Goal: Task Accomplishment & Management: Complete application form

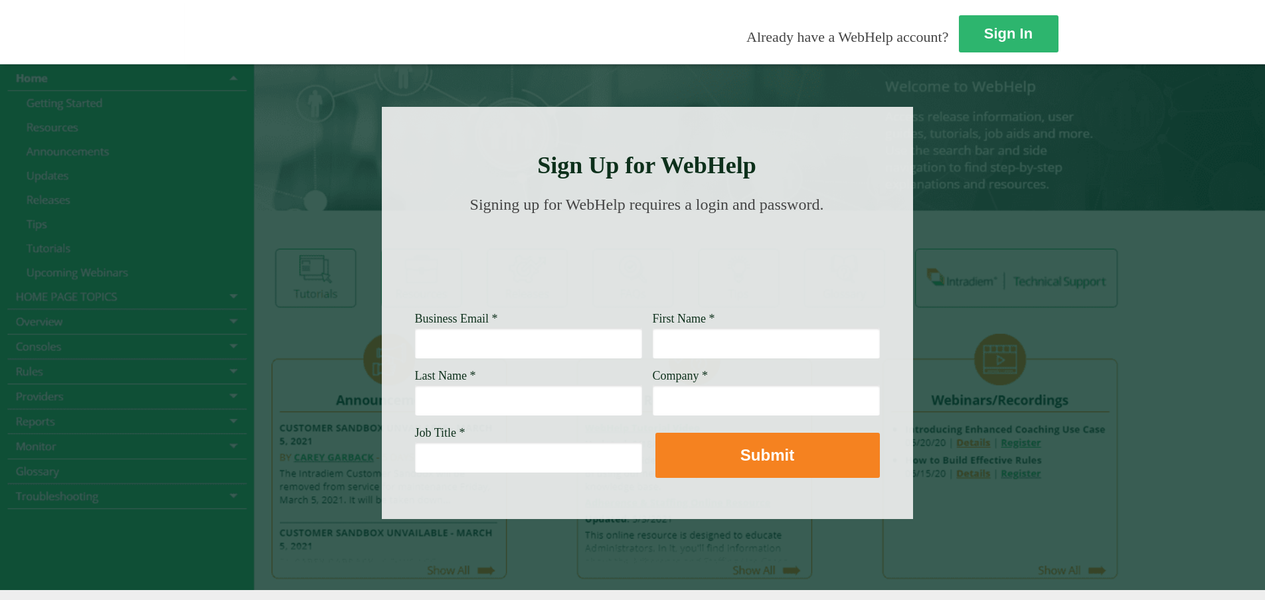
click at [415, 347] on input "Business Email *" at bounding box center [528, 343] width 227 height 31
type input "[PERSON_NAME][EMAIL_ADDRESS][PERSON_NAME][DOMAIN_NAME]"
type input "[PERSON_NAME]"
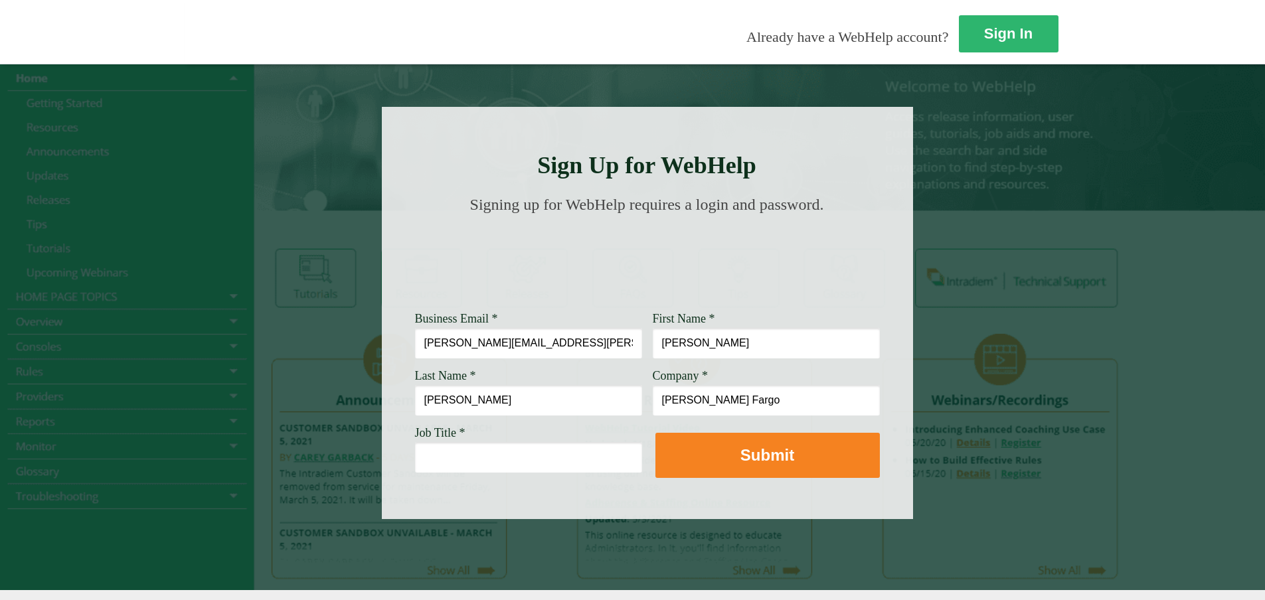
type input "[PERSON_NAME] Fargo"
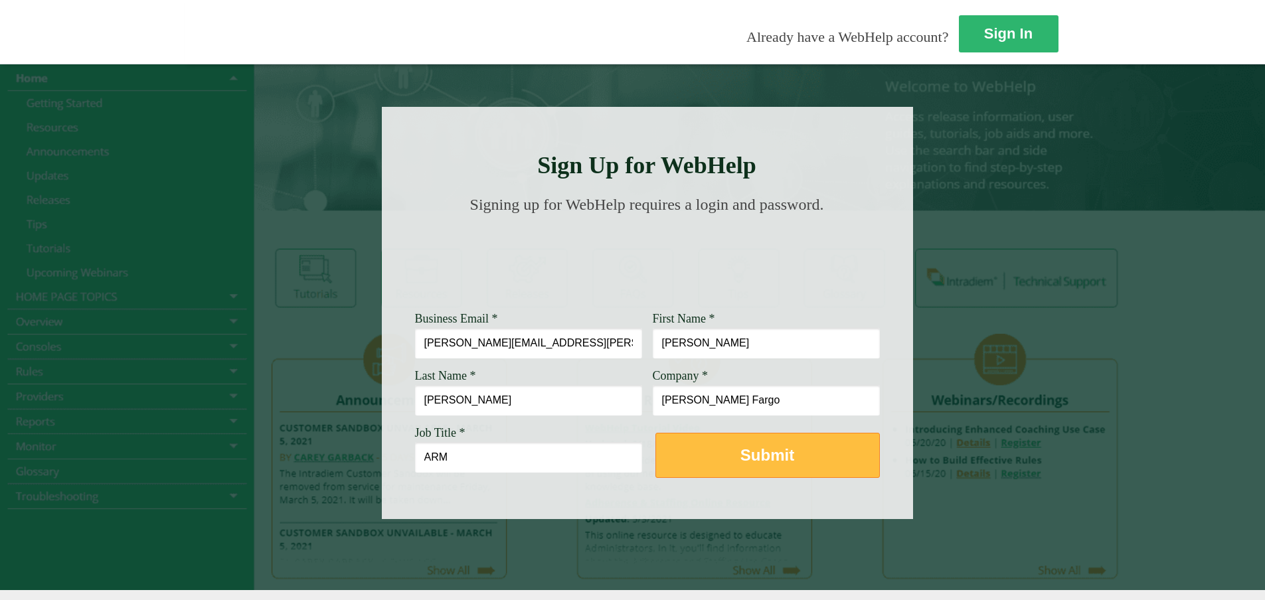
type input "ARM"
click at [740, 456] on strong "Submit" at bounding box center [767, 455] width 54 height 18
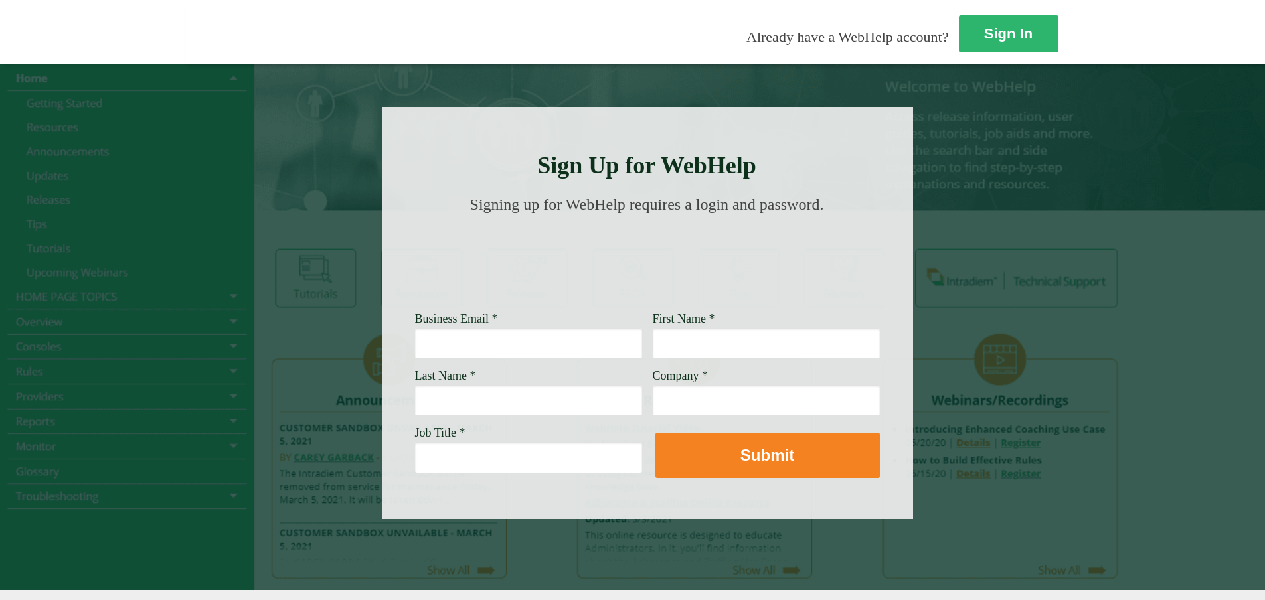
scroll to position [1, 0]
click at [415, 342] on input "Business Email *" at bounding box center [528, 343] width 227 height 31
click at [1130, 5] on div at bounding box center [632, 32] width 1265 height 64
click at [415, 343] on input "Business Email *" at bounding box center [528, 343] width 227 height 31
type input "[PERSON_NAME][EMAIL_ADDRESS][PERSON_NAME][DOMAIN_NAME]"
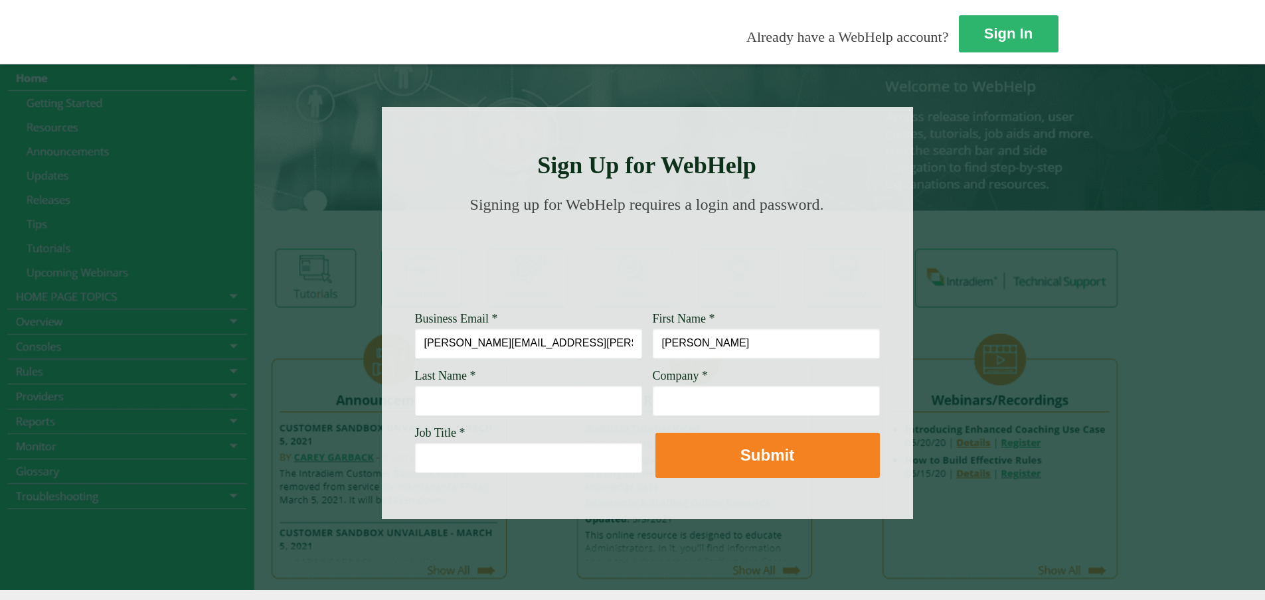
type input "[PERSON_NAME]"
type input "[PERSON_NAME] [DOMAIN_NAME]"
type input "A"
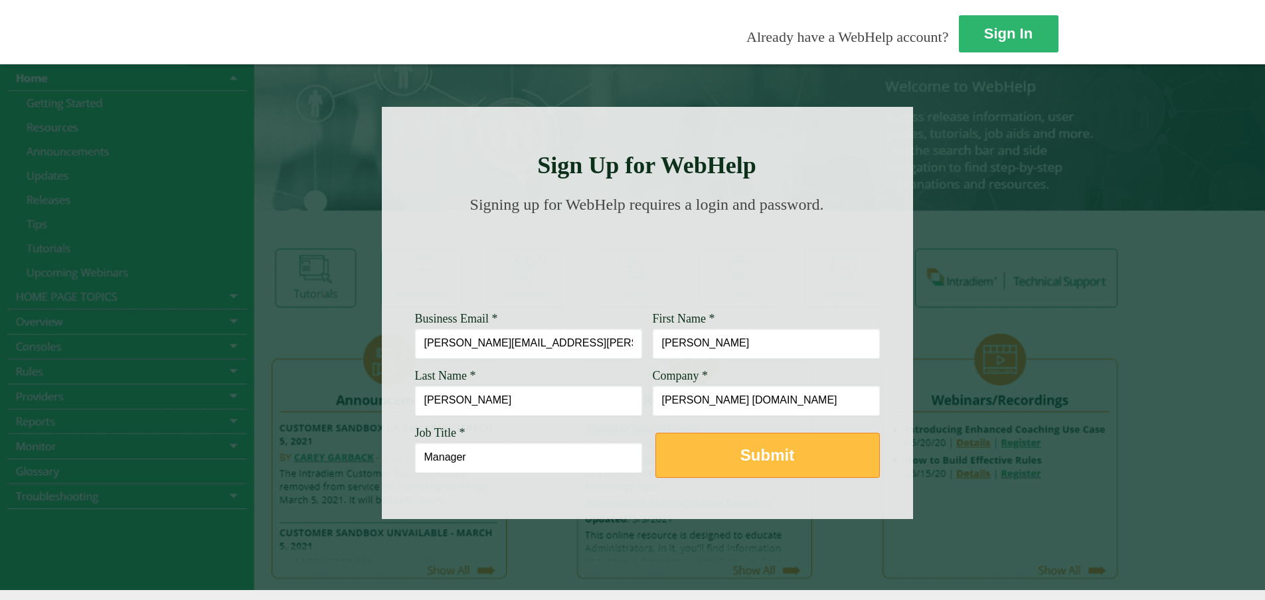
type input "Manager"
click at [740, 459] on strong "Submit" at bounding box center [767, 455] width 54 height 18
